Goal: Transaction & Acquisition: Subscribe to service/newsletter

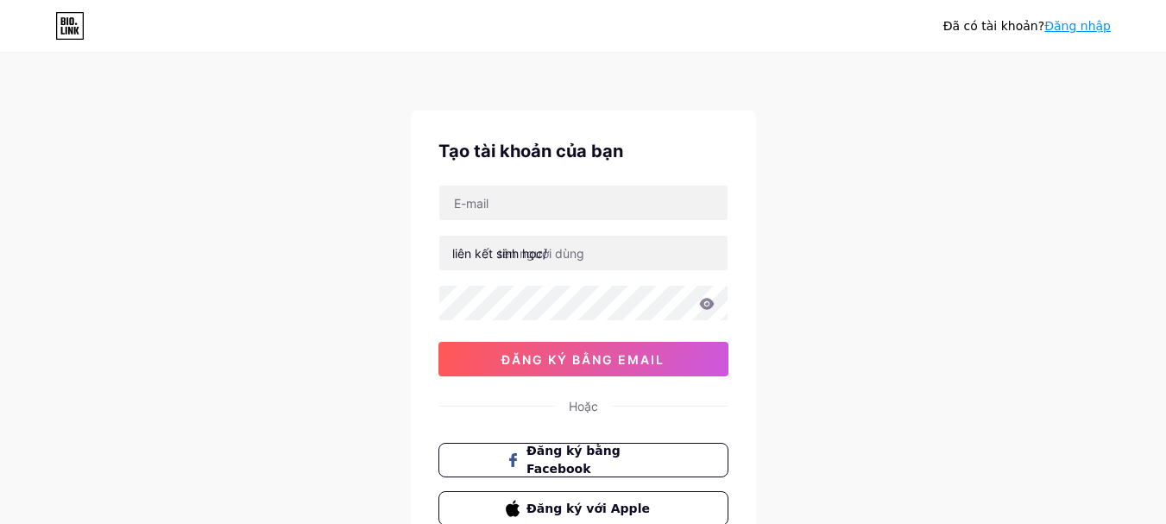
scroll to position [136, 0]
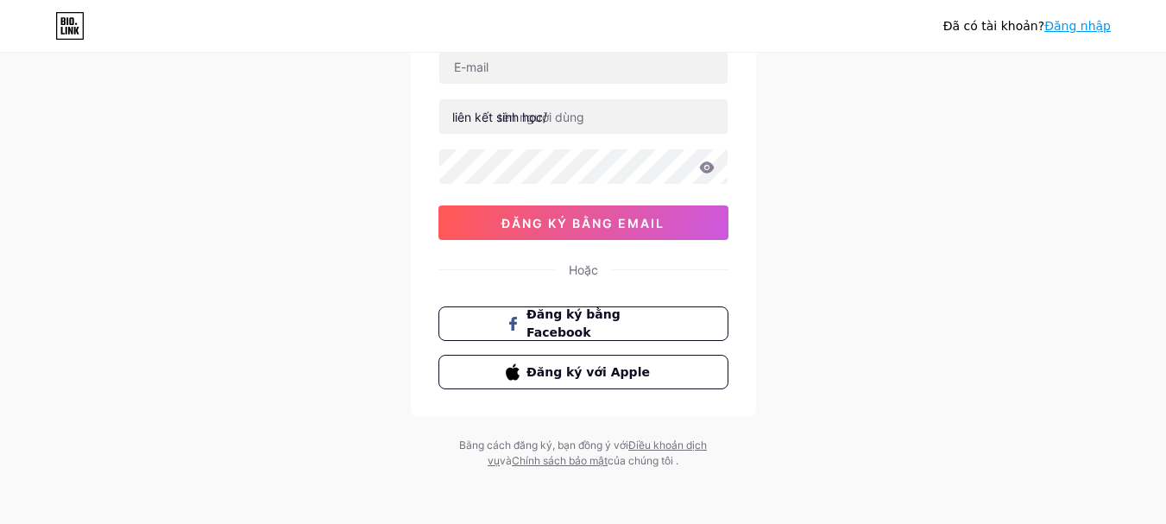
click at [622, 314] on span "Đăng ký bằng Facebook" at bounding box center [593, 324] width 134 height 36
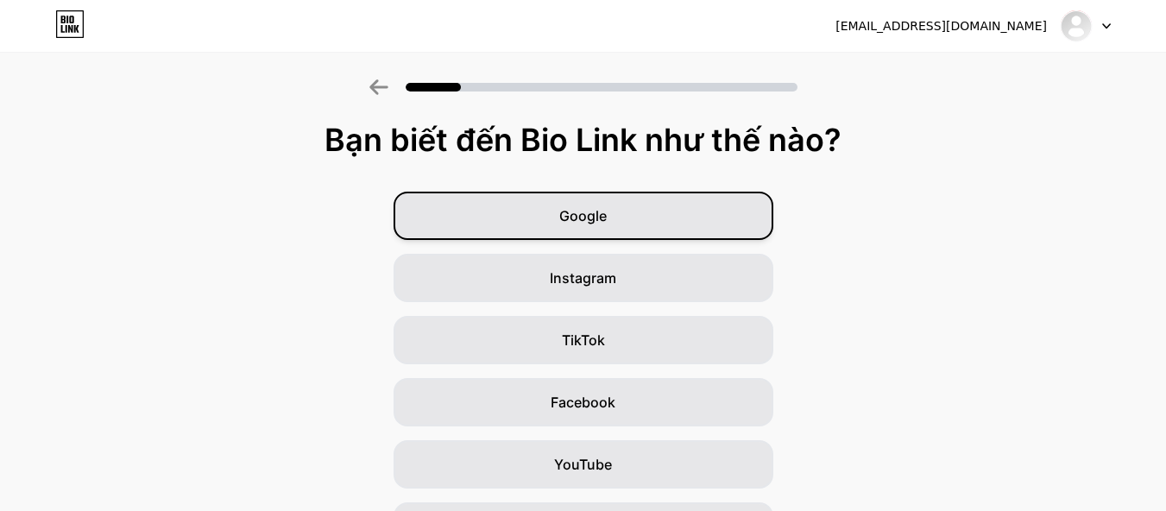
click at [589, 218] on font "Google" at bounding box center [582, 215] width 47 height 17
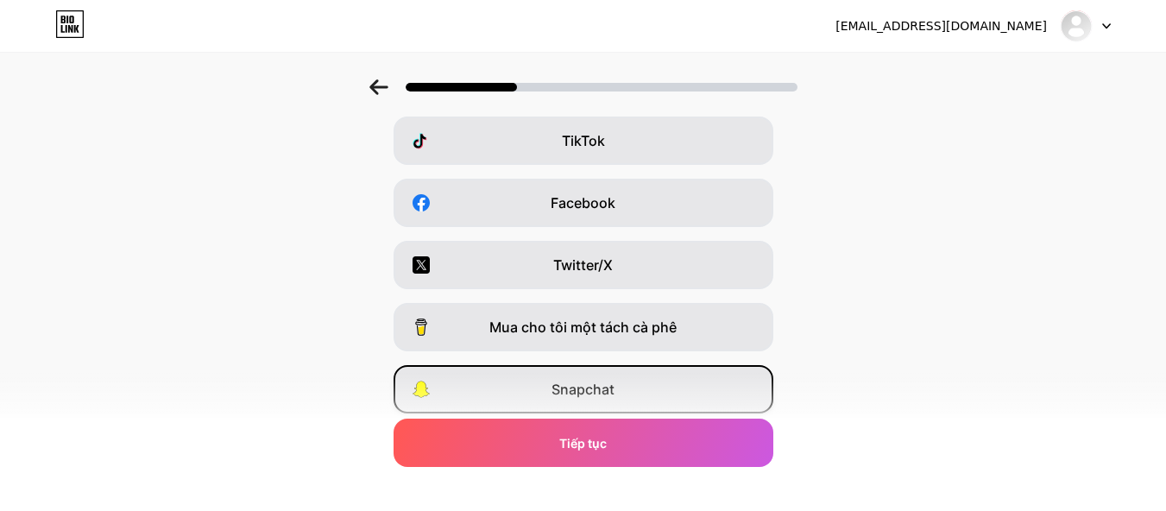
scroll to position [319, 0]
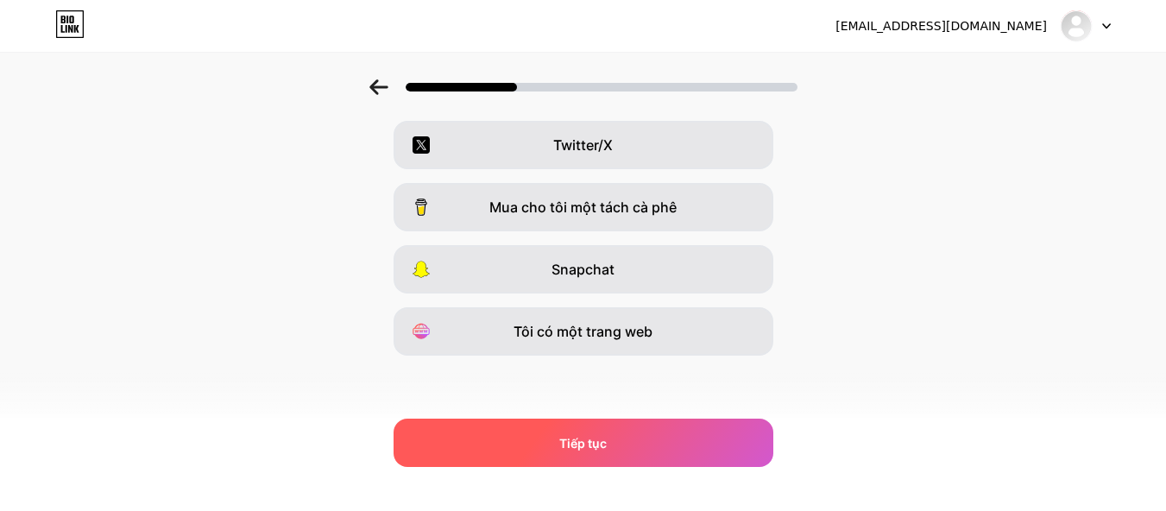
click at [604, 441] on font "Tiếp tục" at bounding box center [582, 443] width 47 height 15
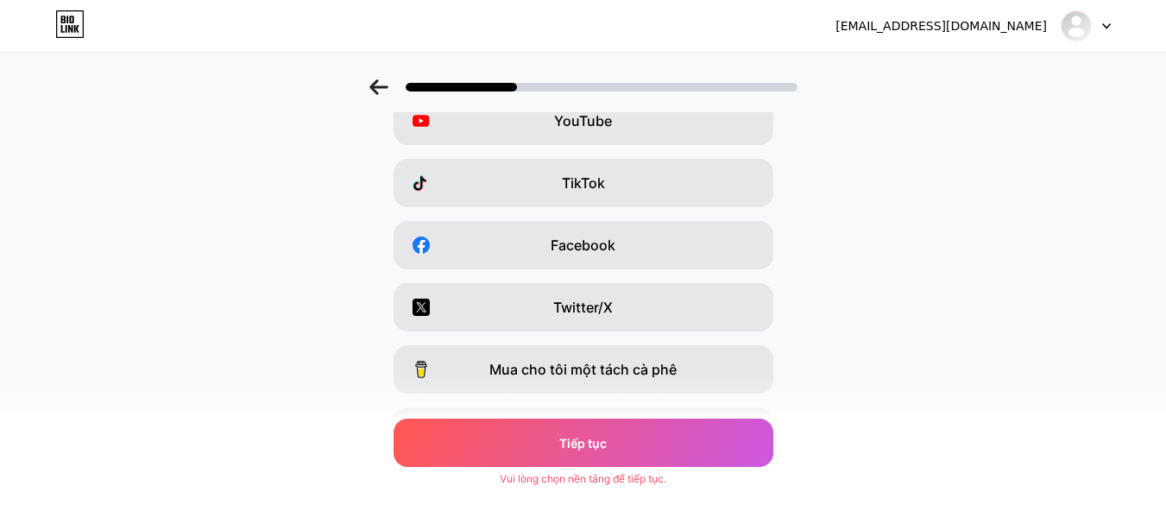
scroll to position [0, 0]
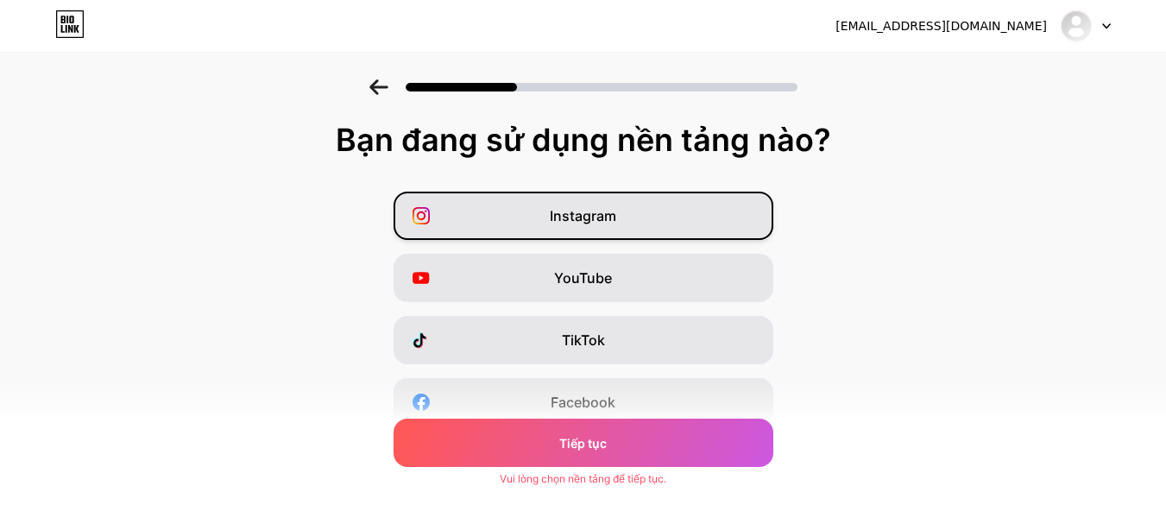
click at [598, 209] on font "Instagram" at bounding box center [583, 215] width 66 height 17
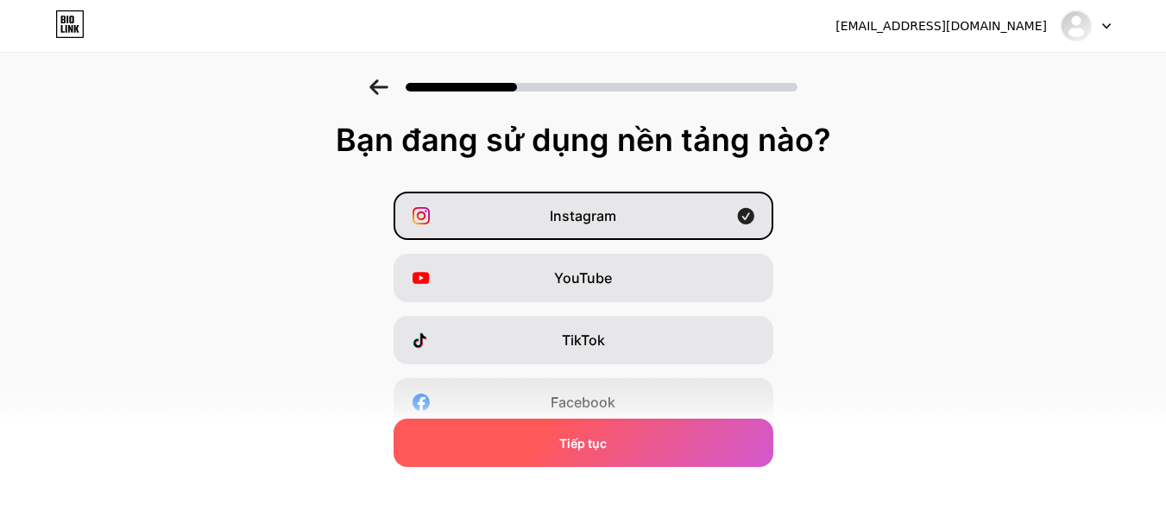
click at [606, 441] on font "Tiếp tục" at bounding box center [582, 443] width 47 height 15
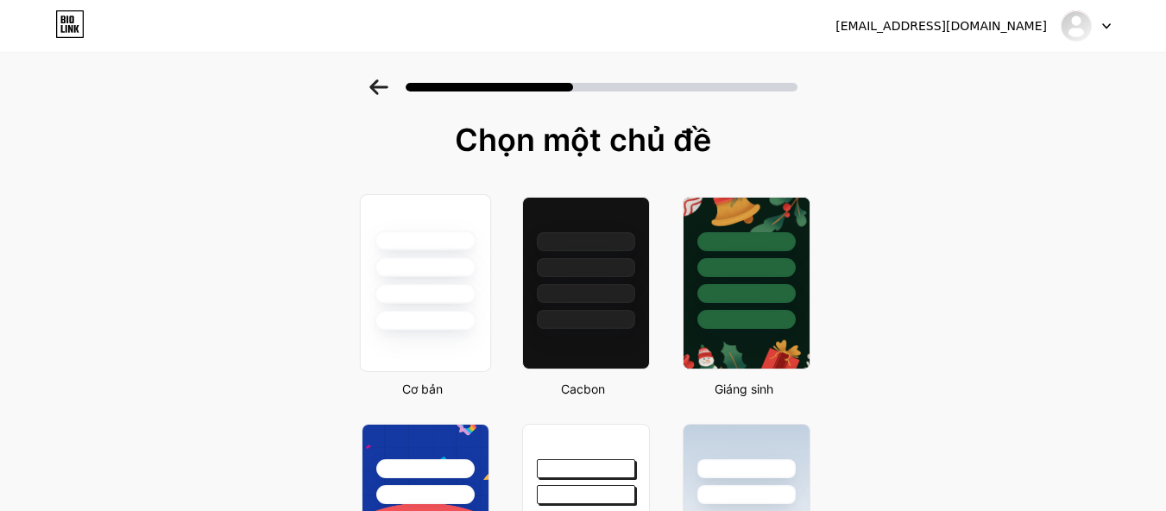
click at [476, 293] on div at bounding box center [425, 294] width 101 height 20
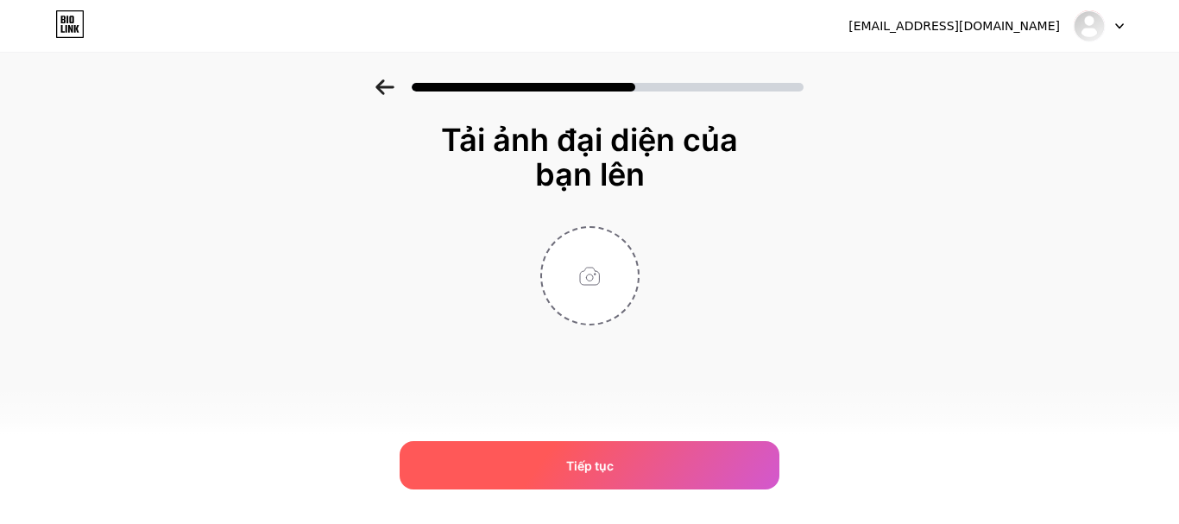
click at [609, 450] on div "Tiếp tục" at bounding box center [590, 465] width 380 height 48
click at [614, 464] on div "Tiếp tục" at bounding box center [590, 465] width 380 height 48
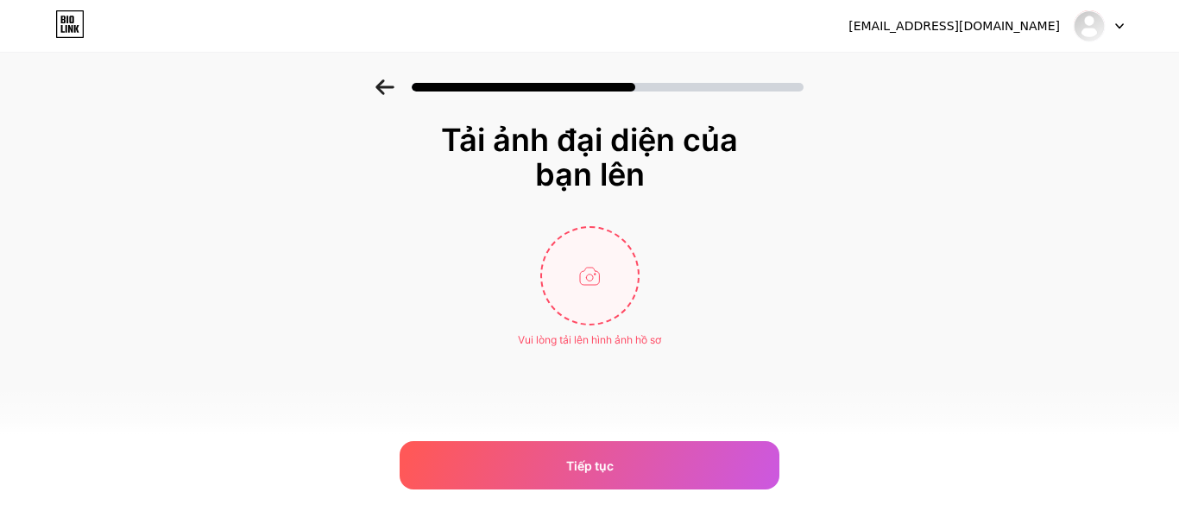
click at [602, 286] on input "file" at bounding box center [590, 276] width 96 height 96
type input "C:\fakepath\Artboard-1@1.5x-e1729656426522.jpg"
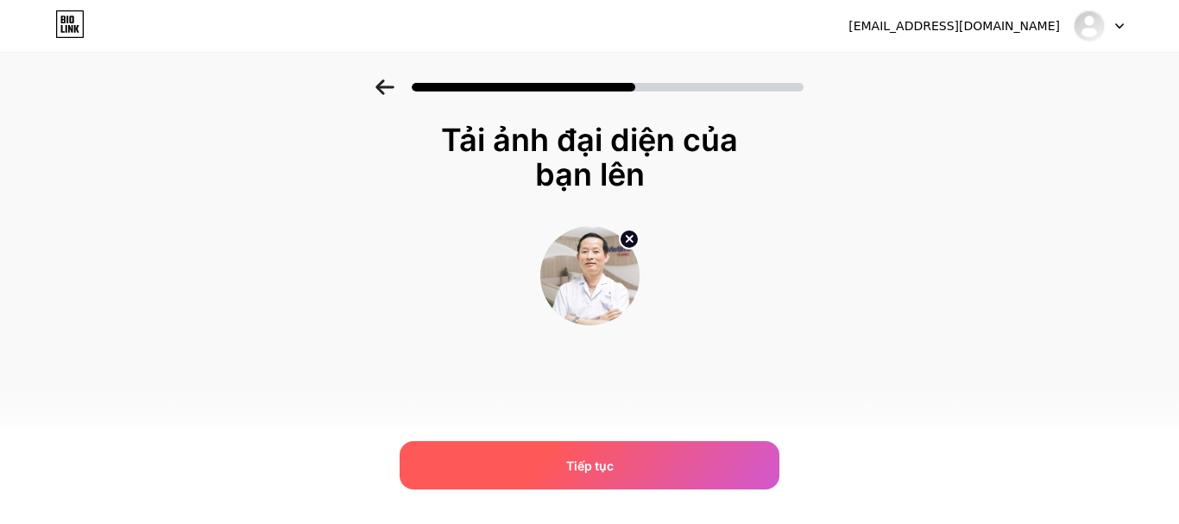
click at [615, 463] on div "Tiếp tục" at bounding box center [590, 465] width 380 height 48
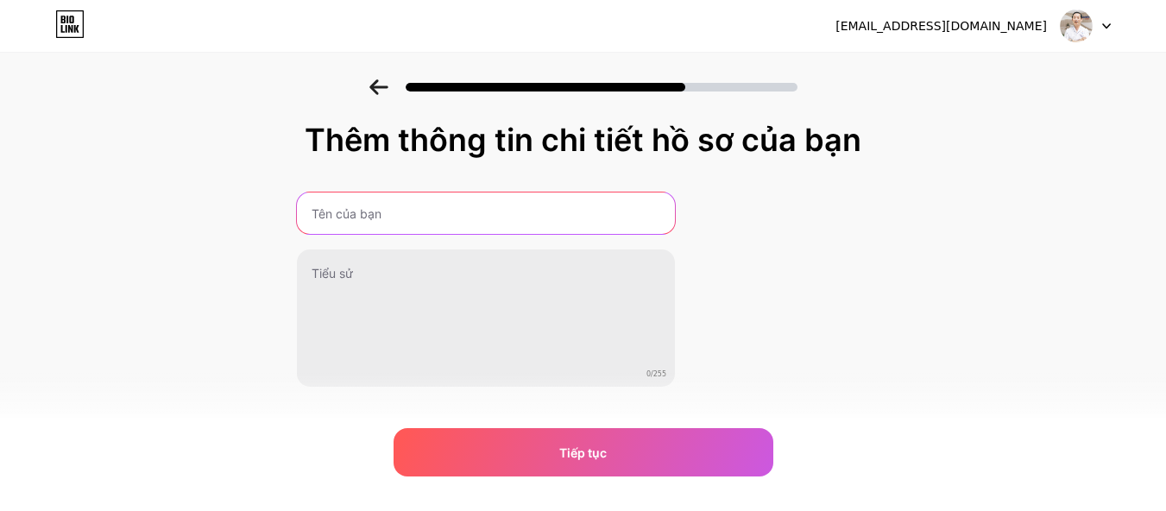
click at [570, 198] on input "text" at bounding box center [486, 212] width 378 height 41
type input "Nguyen Hiep"
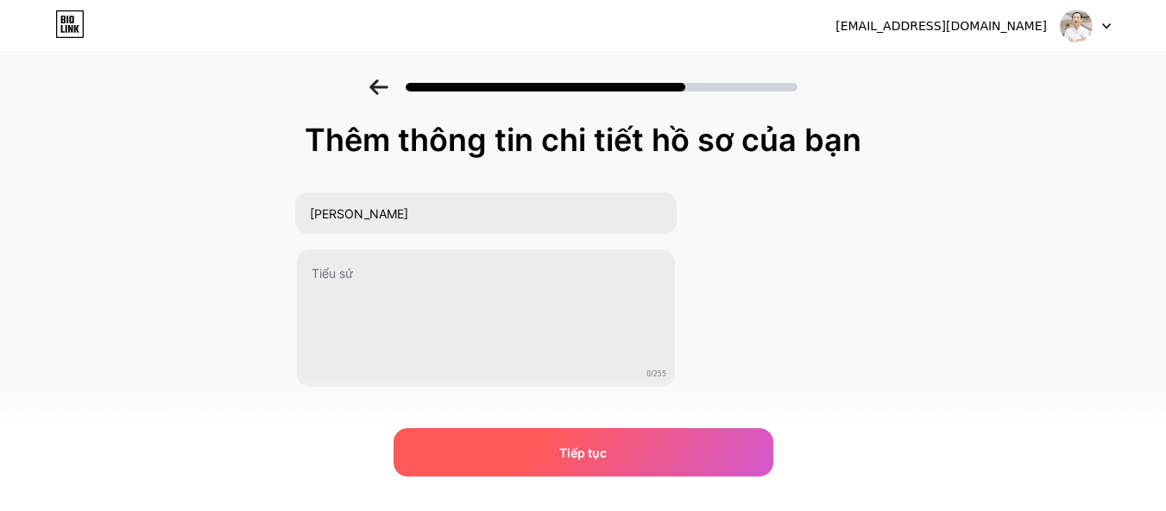
click at [583, 445] on font "Tiếp tục" at bounding box center [582, 452] width 47 height 15
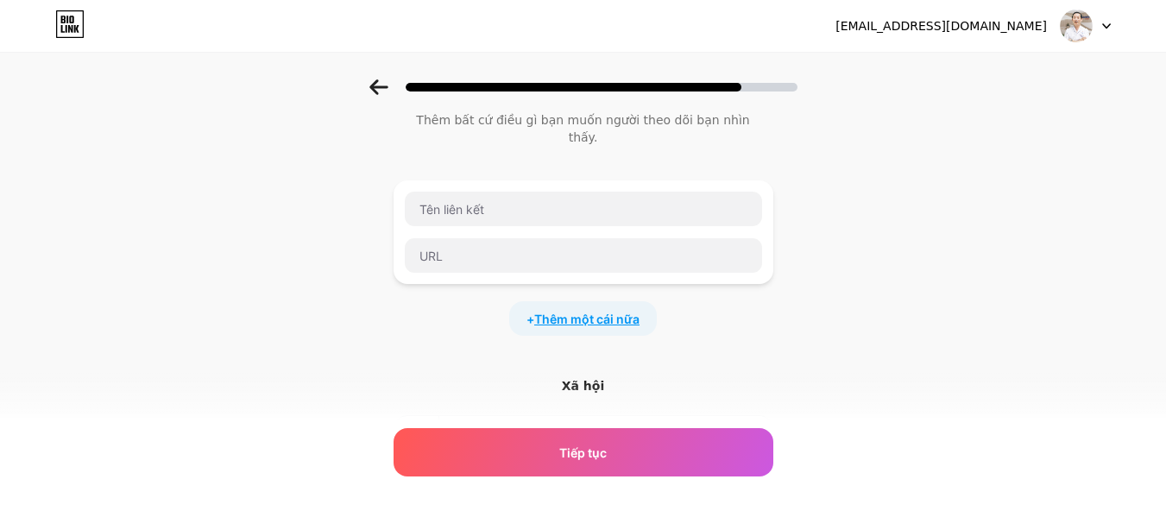
scroll to position [48, 0]
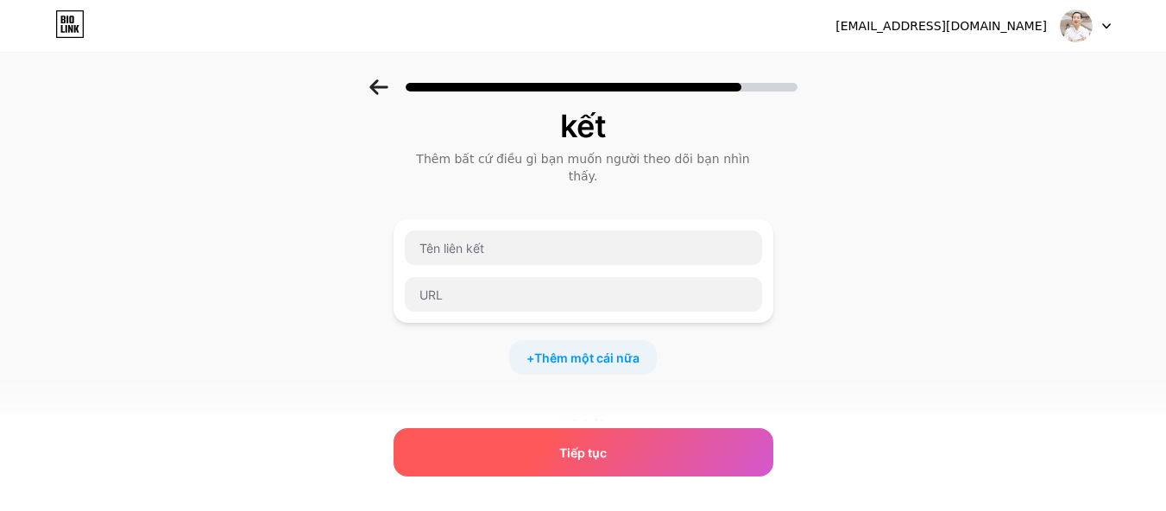
click at [607, 459] on font "Tiếp tục" at bounding box center [582, 452] width 47 height 15
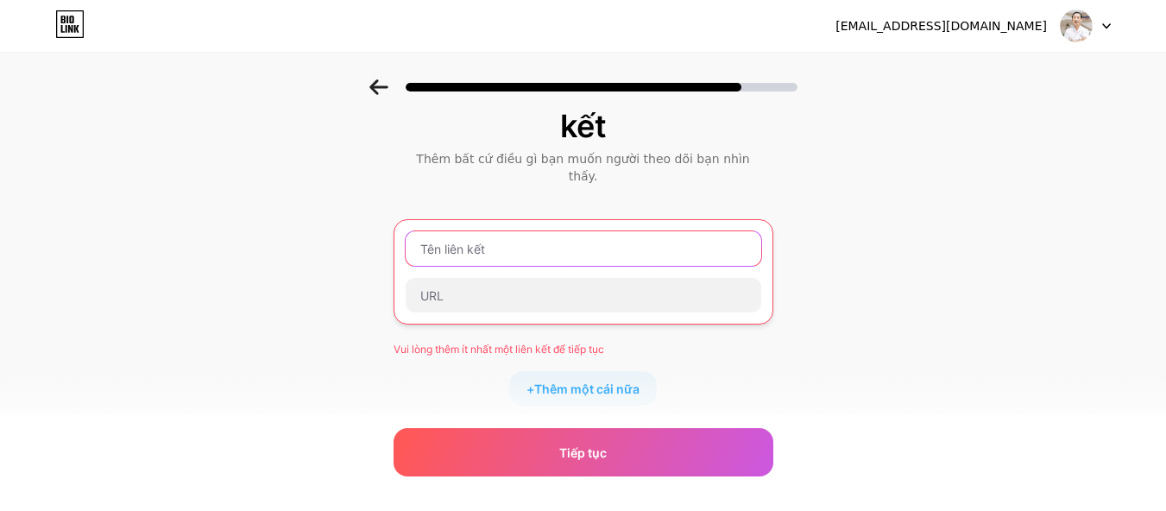
click at [503, 231] on input "text" at bounding box center [584, 248] width 356 height 35
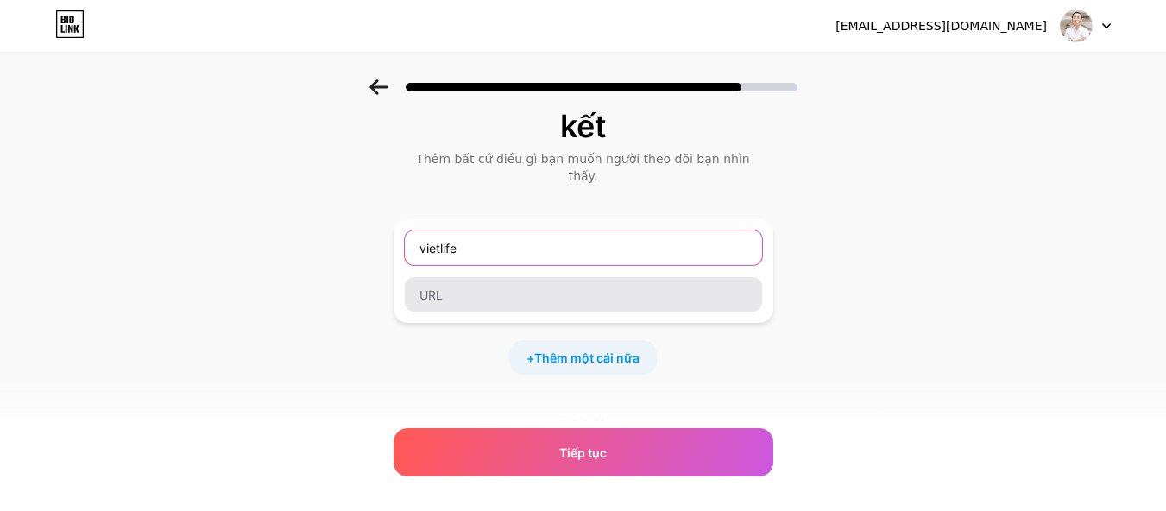
type input "vietlife"
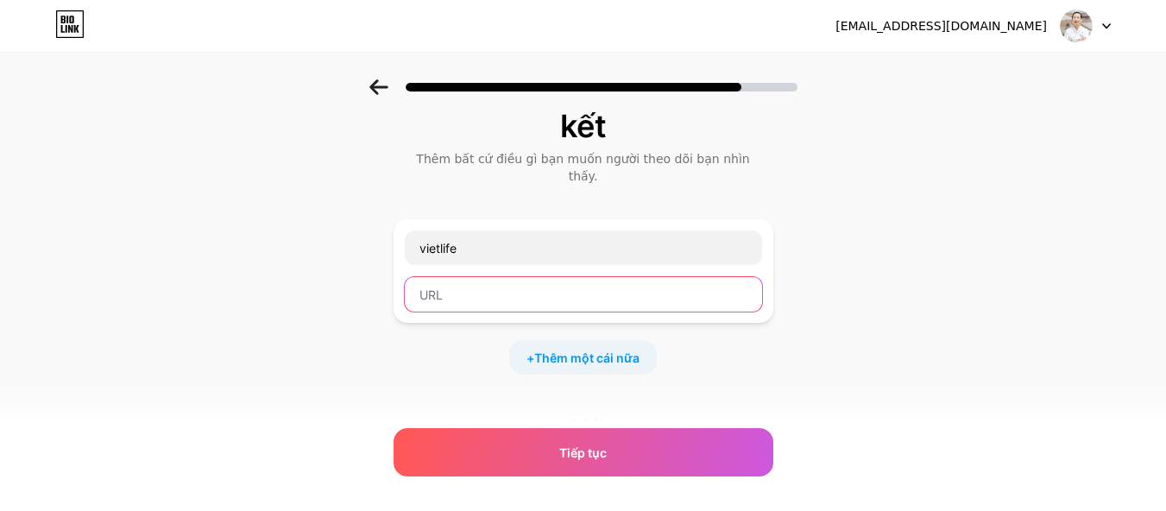
click at [507, 277] on input "text" at bounding box center [583, 294] width 357 height 35
type input "ư"
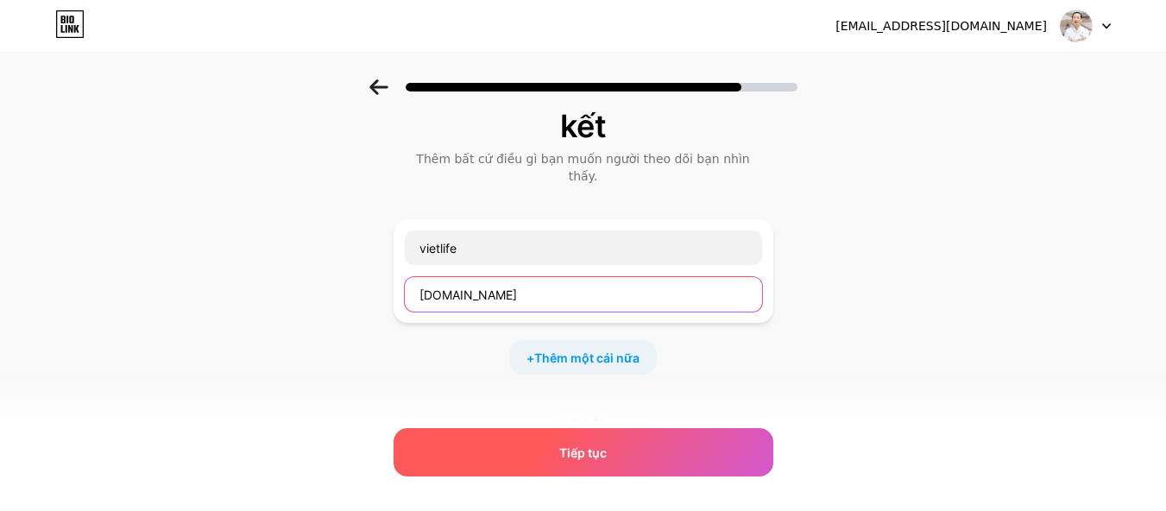
type input "www.vietlife.online"
click at [615, 453] on div "Tiếp tục" at bounding box center [584, 452] width 380 height 48
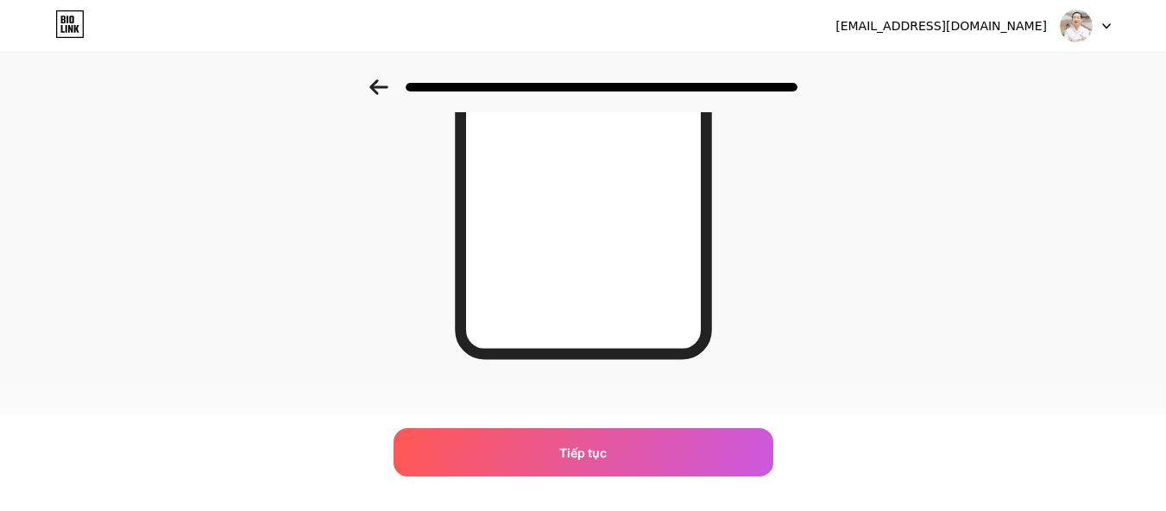
scroll to position [230, 0]
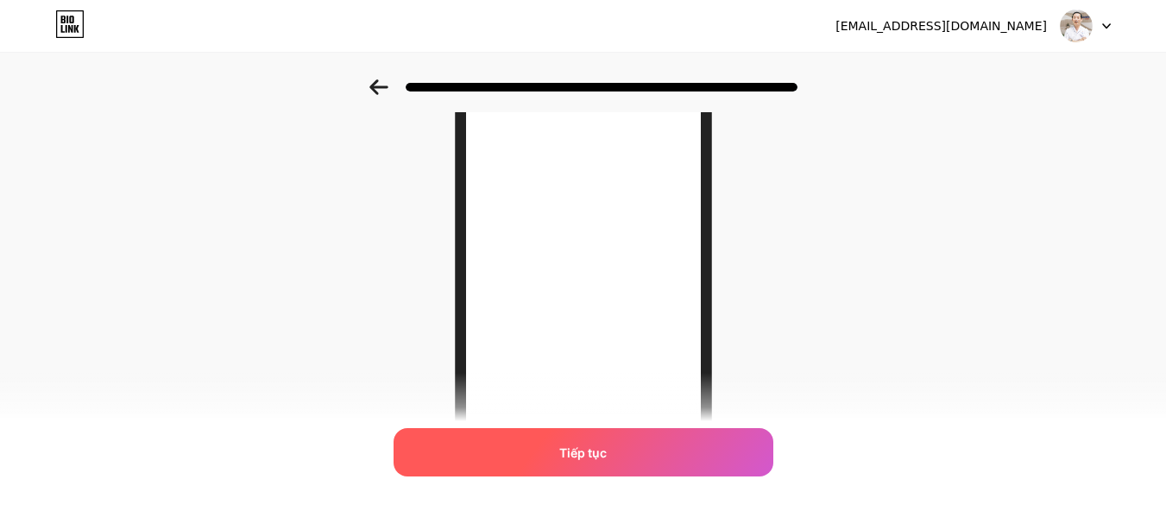
click at [595, 461] on span "Tiếp tục" at bounding box center [582, 453] width 47 height 18
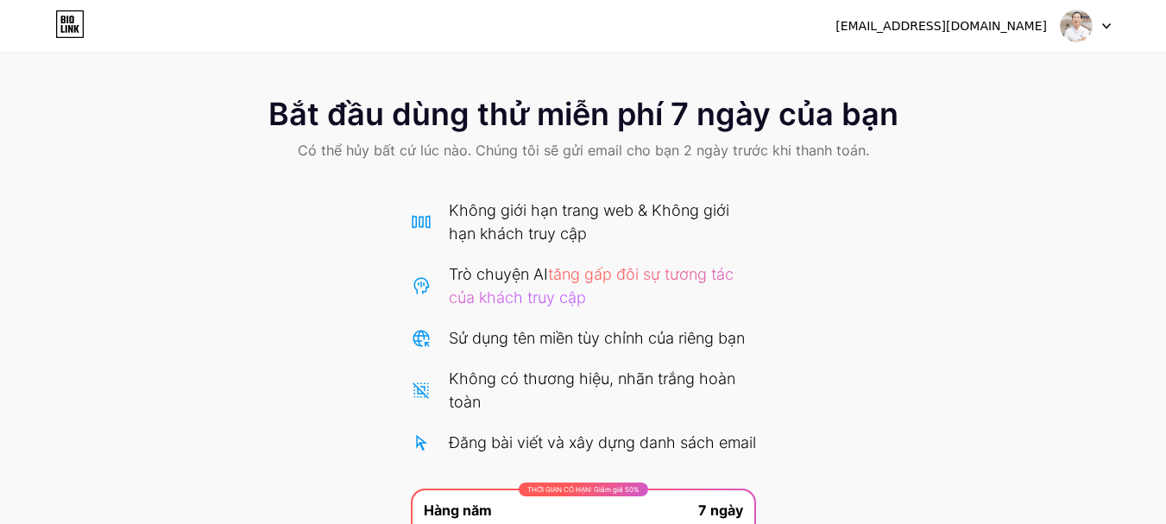
click at [889, 241] on div "Bắt đầu dùng thử miễn phí 7 ngày của bạn Có thể hủy bất cứ lúc nào. Chúng tôi s…" at bounding box center [583, 387] width 1166 height 616
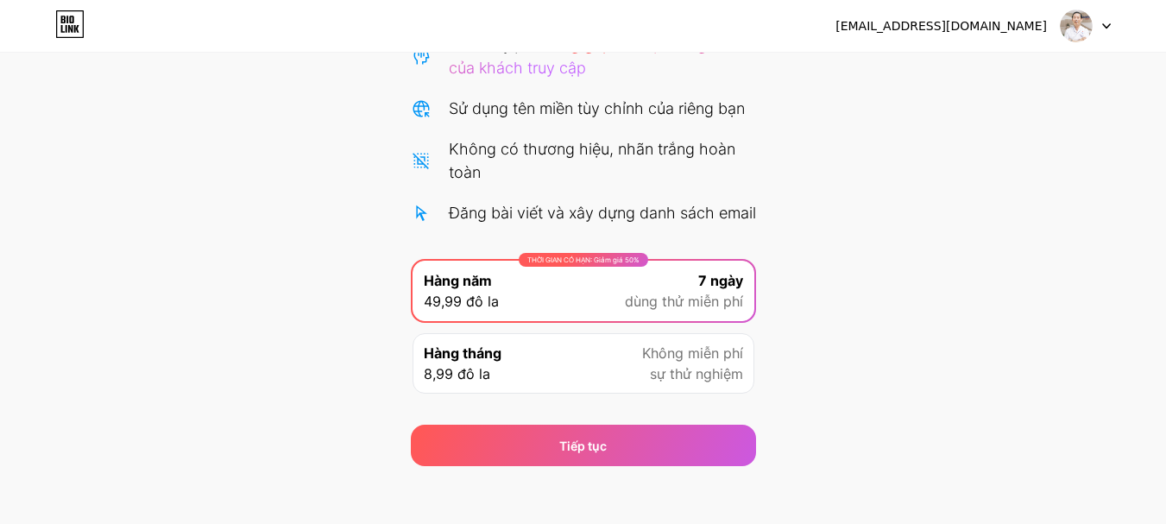
scroll to position [264, 0]
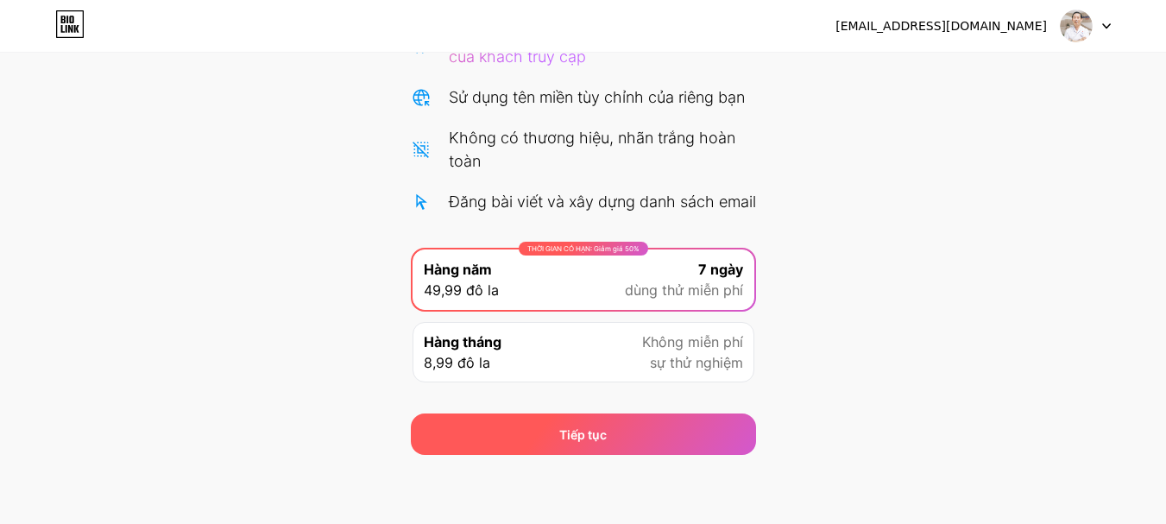
click at [602, 447] on div "Tiếp tục" at bounding box center [583, 433] width 345 height 41
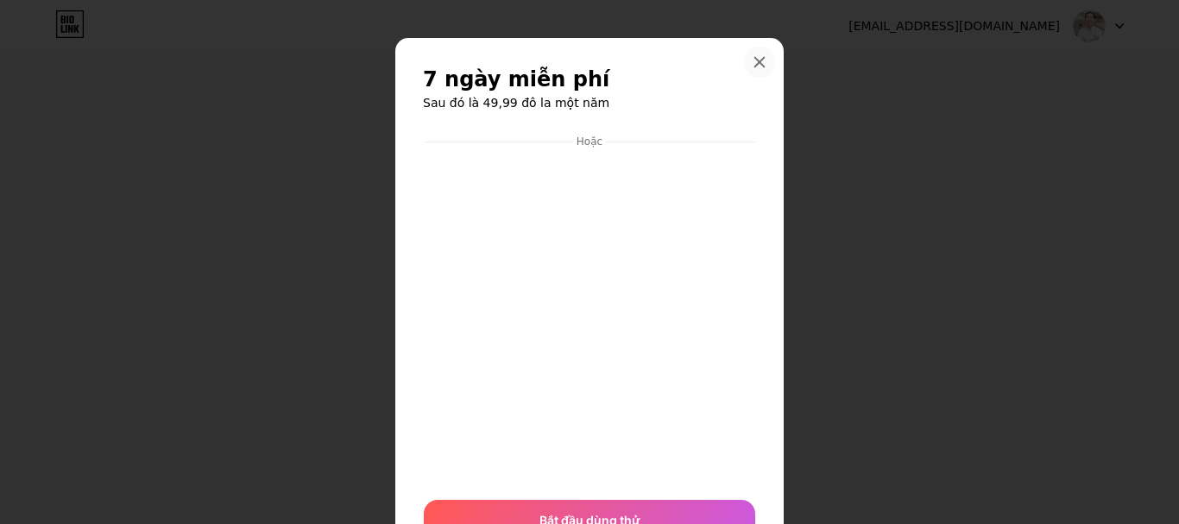
click at [759, 63] on icon at bounding box center [760, 62] width 14 height 14
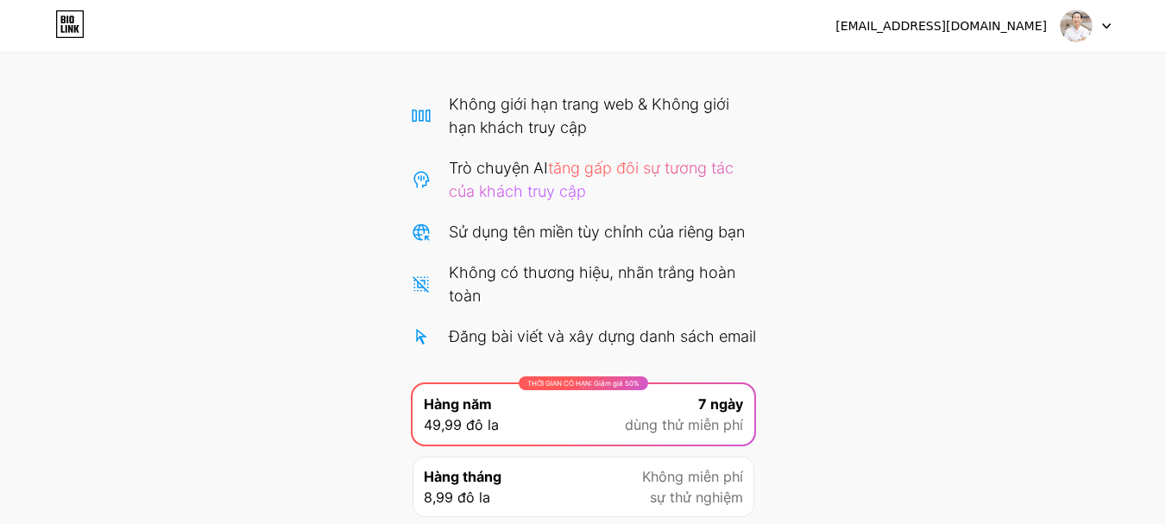
scroll to position [0, 0]
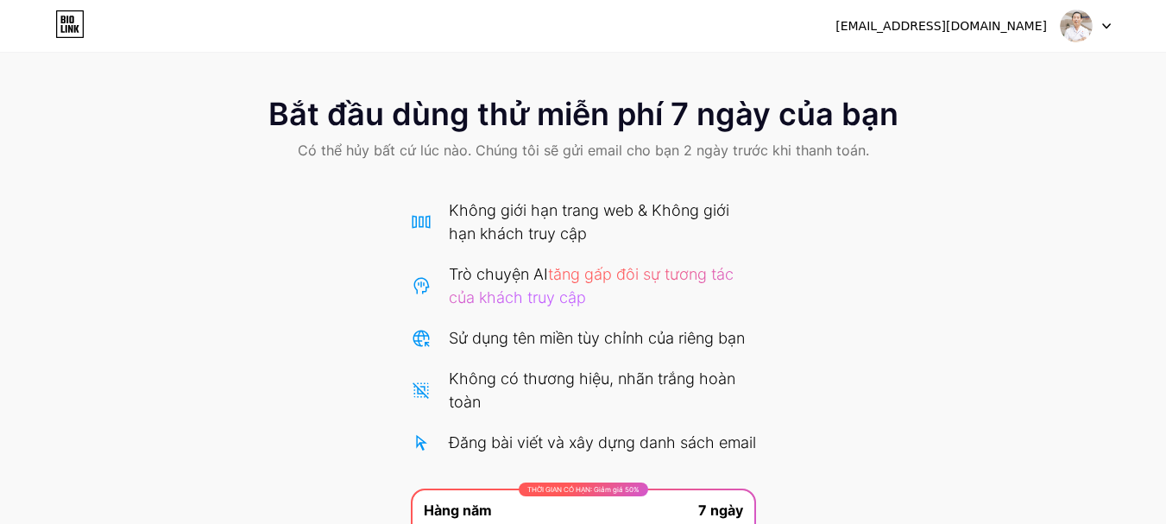
click at [1100, 29] on div at bounding box center [1086, 25] width 50 height 31
click at [615, 138] on div "Bắt đầu dùng thử miễn phí 7 ngày của bạn Có thể hủy bất cứ lúc nào. Chúng tôi s…" at bounding box center [583, 130] width 1166 height 102
click at [606, 108] on font "Bắt đầu dùng thử miễn phí 7 ngày của bạn" at bounding box center [583, 114] width 630 height 38
click at [589, 129] on font "Bắt đầu dùng thử miễn phí 7 ngày của bạn" at bounding box center [583, 114] width 630 height 38
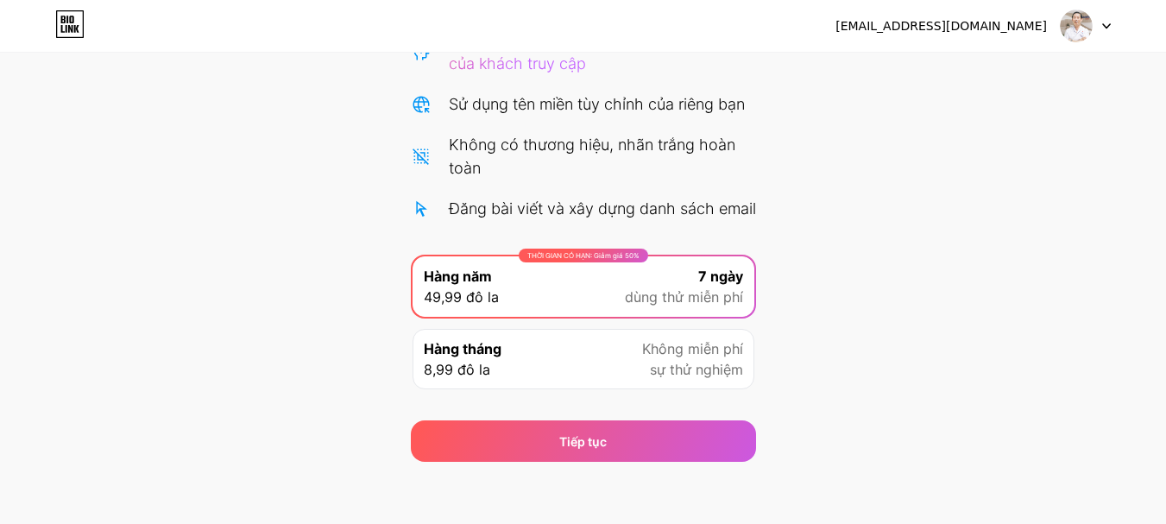
scroll to position [264, 0]
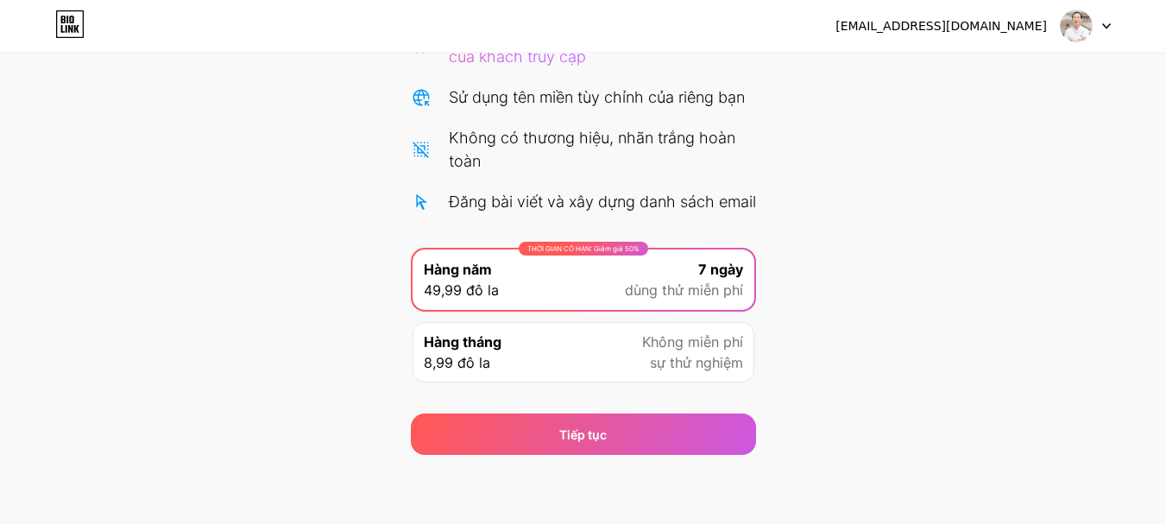
click at [62, 22] on icon at bounding box center [63, 20] width 4 height 8
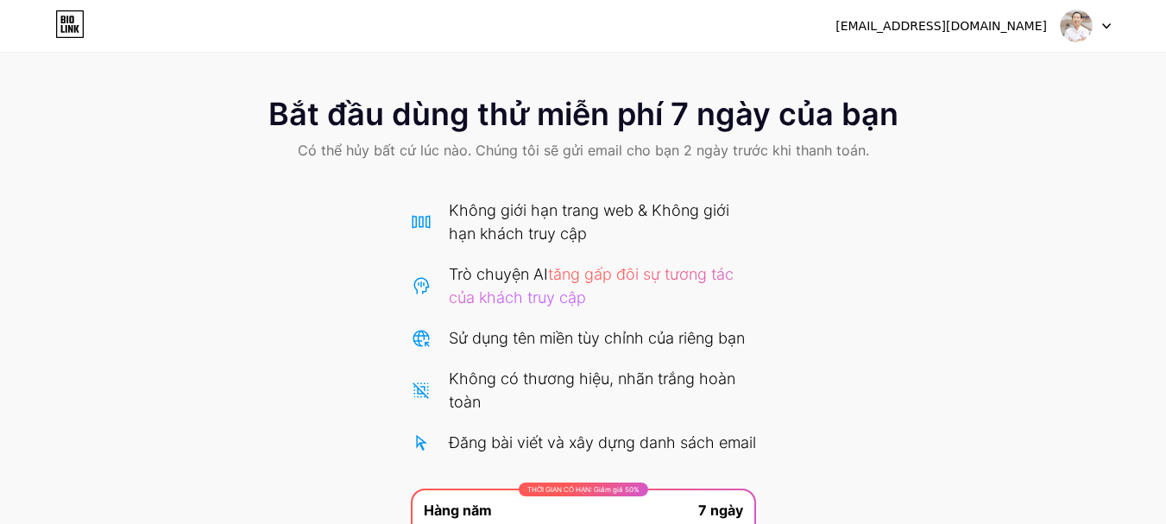
click at [71, 20] on icon at bounding box center [69, 24] width 29 height 28
